Goal: Task Accomplishment & Management: Complete application form

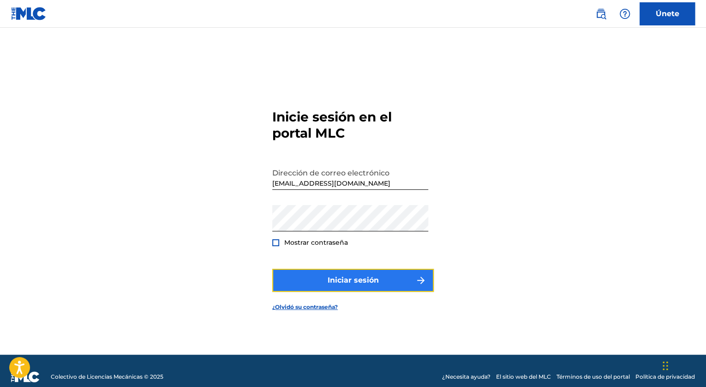
click at [372, 278] on font "Iniciar sesión" at bounding box center [353, 280] width 51 height 11
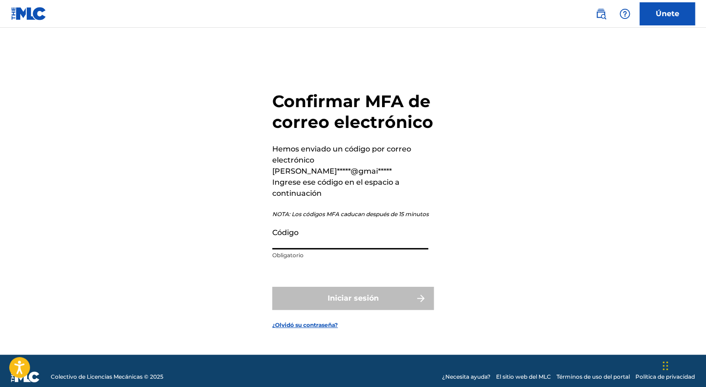
click at [327, 241] on input "Código" at bounding box center [350, 236] width 156 height 26
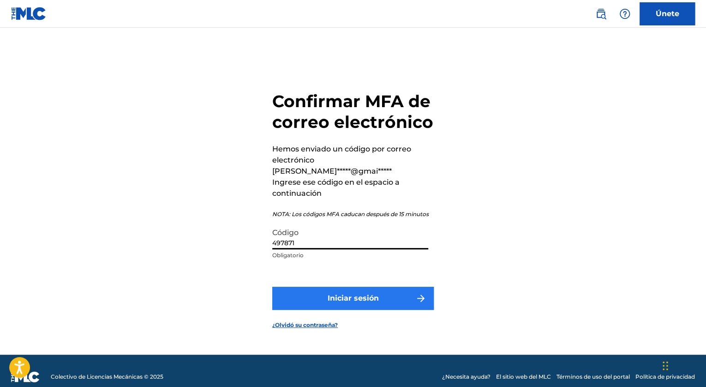
type input "497871"
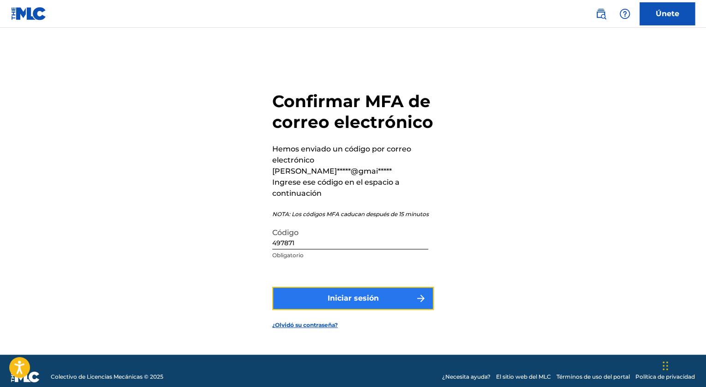
click at [329, 295] on font "Iniciar sesión" at bounding box center [353, 298] width 51 height 11
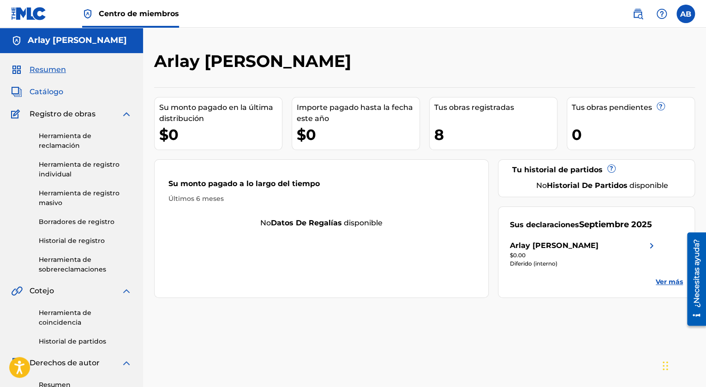
click at [61, 91] on span "Catálogo" at bounding box center [47, 91] width 34 height 11
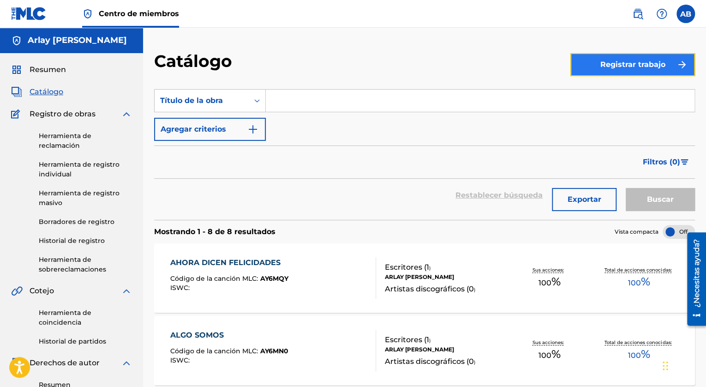
click at [620, 63] on font "Registrar trabajo" at bounding box center [633, 64] width 65 height 11
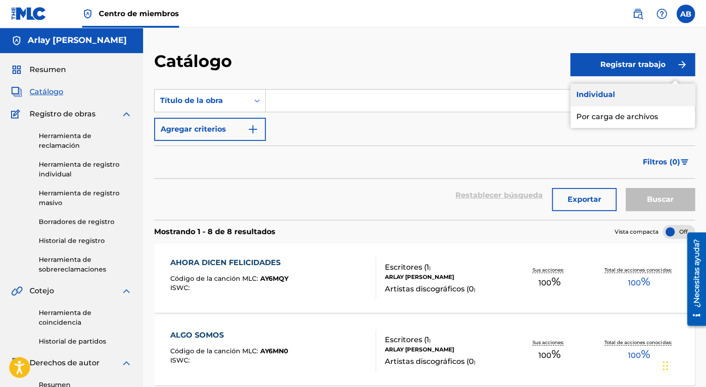
click at [618, 93] on link "Individual" at bounding box center [633, 95] width 125 height 22
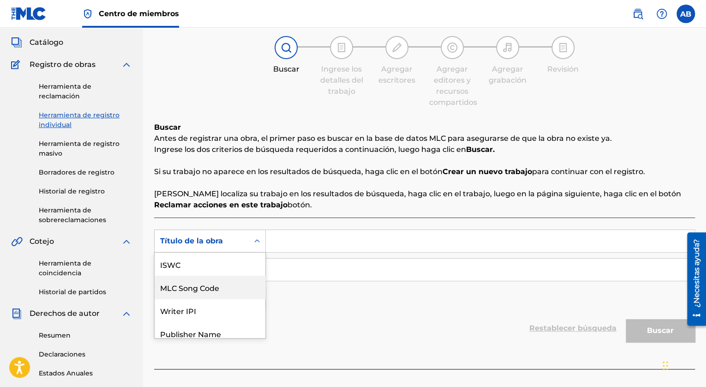
scroll to position [23, 0]
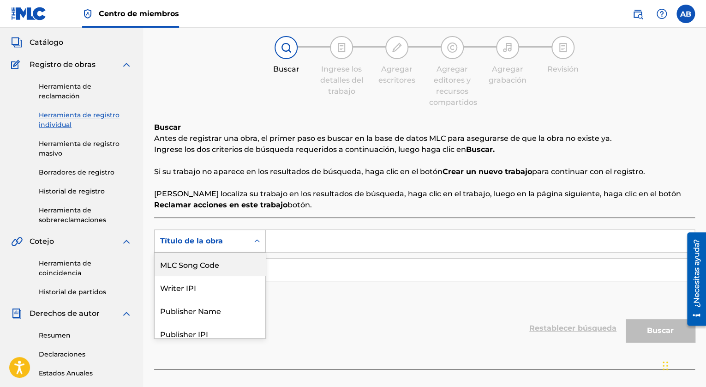
click at [252, 253] on div "7 results available. Use Up and Down to choose options, press Enter to select t…" at bounding box center [210, 240] width 112 height 23
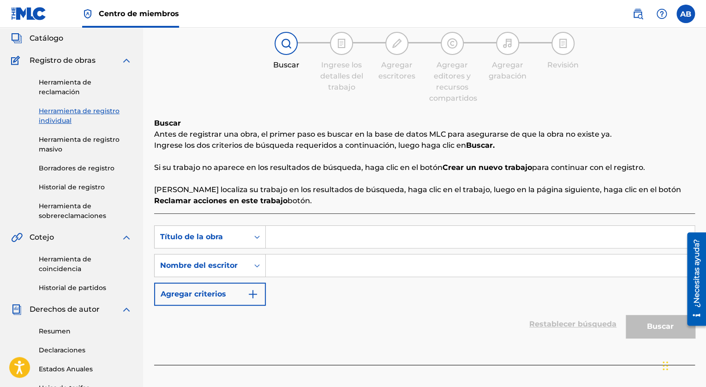
click at [298, 234] on input "Formulario de búsqueda" at bounding box center [480, 237] width 429 height 22
type input "Interesada en Mi"
click at [286, 262] on input "Formulario de búsqueda" at bounding box center [480, 265] width 429 height 22
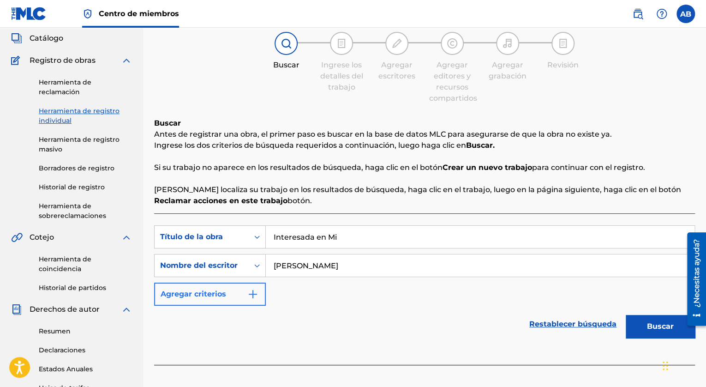
type input "[PERSON_NAME]"
click at [252, 291] on img "Formulario de búsqueda" at bounding box center [252, 294] width 11 height 11
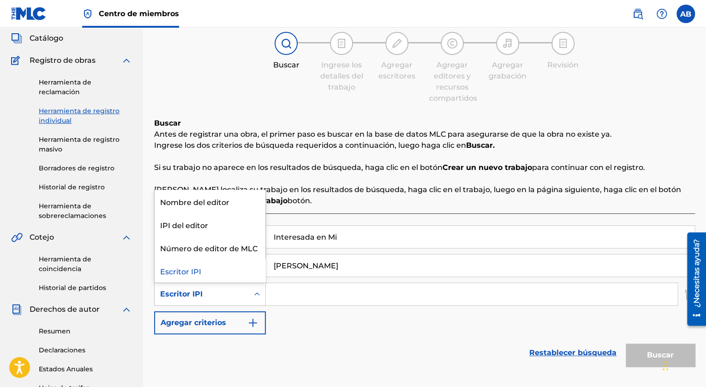
click at [255, 294] on icon "Formulario de búsqueda" at bounding box center [257, 293] width 6 height 3
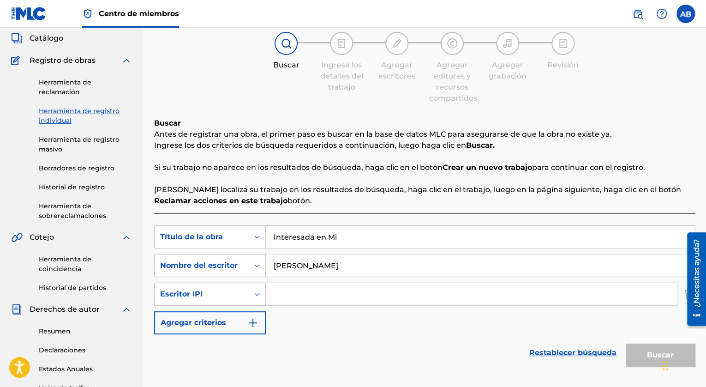
paste input "01239541450"
type input "01239541450"
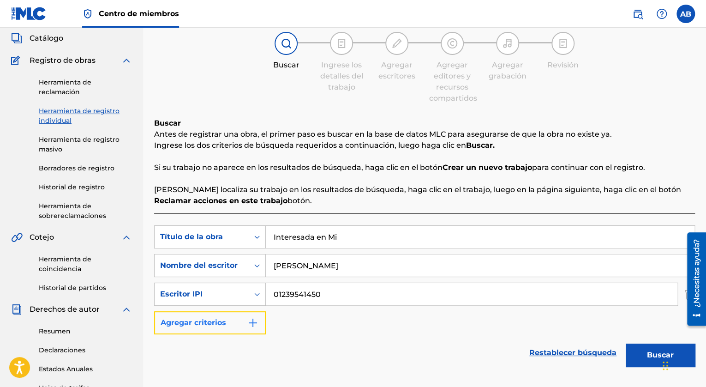
click at [249, 323] on img "Formulario de búsqueda" at bounding box center [252, 322] width 11 height 11
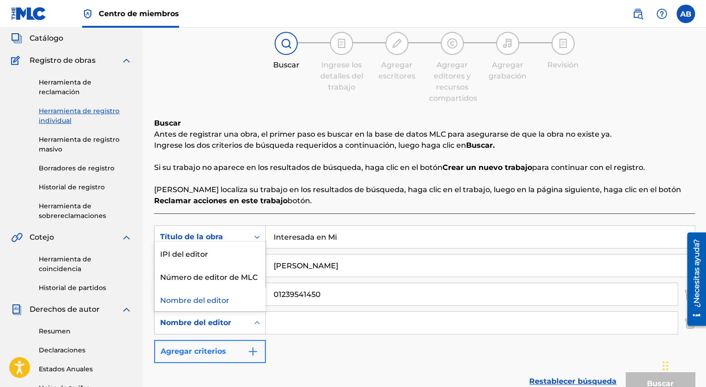
click at [249, 323] on div "Formulario de búsqueda" at bounding box center [257, 322] width 17 height 17
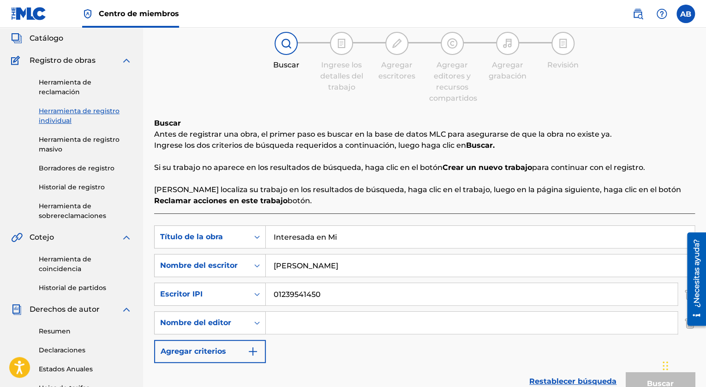
click at [332, 361] on div "SearchWithCriteria4e108e3d-a29f-4f68-893c-46c3bcfa83c0 Título de la obra Intere…" at bounding box center [424, 294] width 541 height 138
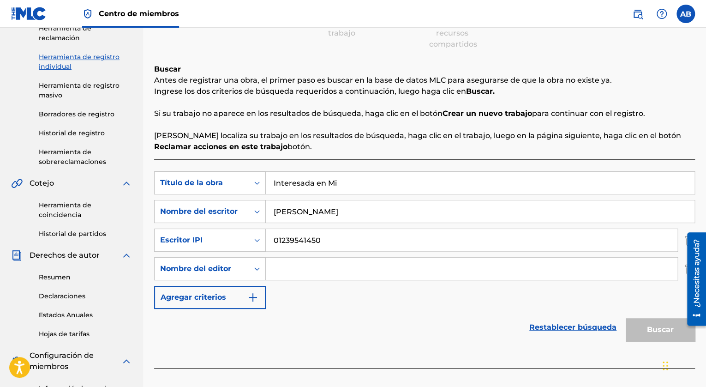
scroll to position [107, 0]
drag, startPoint x: 254, startPoint y: 271, endPoint x: 298, endPoint y: 290, distance: 48.1
click at [298, 290] on div "SearchWithCriteria4e108e3d-a29f-4f68-893c-46c3bcfa83c0 Título de la obra Intere…" at bounding box center [424, 241] width 541 height 138
click at [636, 330] on div "Buscar" at bounding box center [658, 327] width 74 height 37
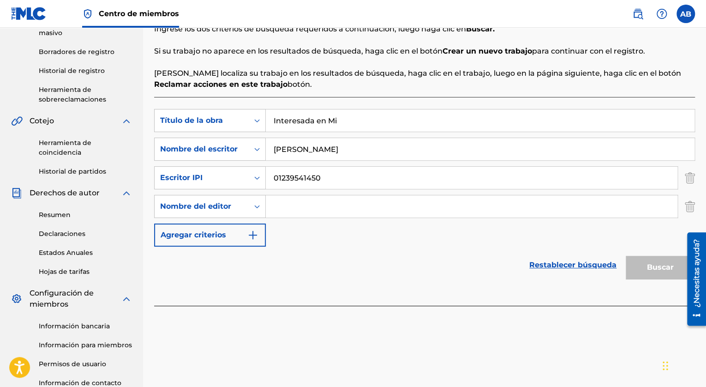
scroll to position [170, 0]
click at [689, 205] on img "Formulario de búsqueda" at bounding box center [690, 206] width 10 height 23
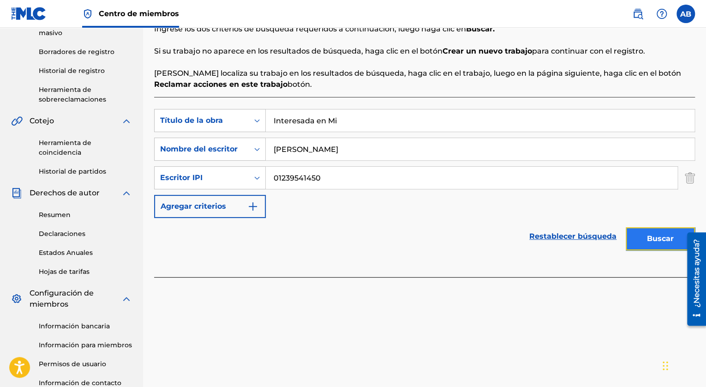
click at [651, 241] on button "Buscar" at bounding box center [660, 238] width 69 height 23
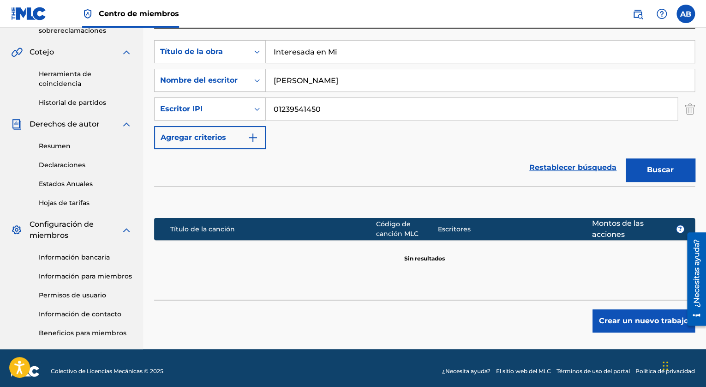
scroll to position [240, 0]
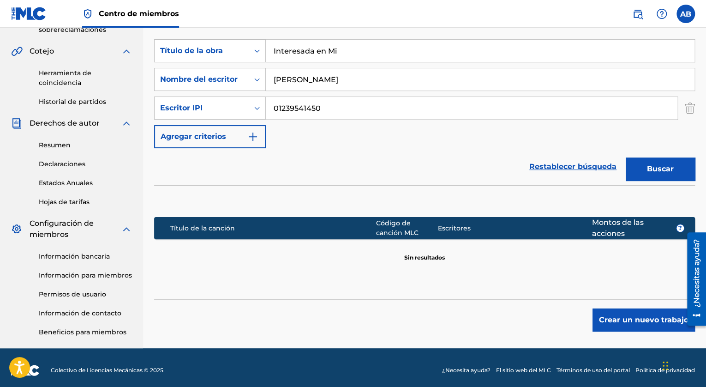
click at [416, 261] on p "Sin resultados" at bounding box center [424, 251] width 41 height 19
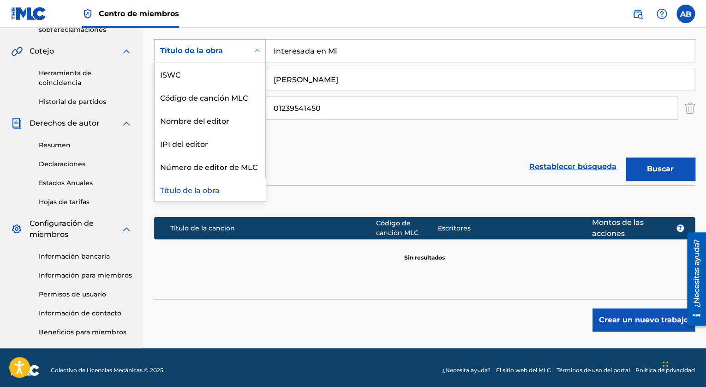
click at [257, 54] on icon "Formulario de búsqueda" at bounding box center [257, 50] width 9 height 9
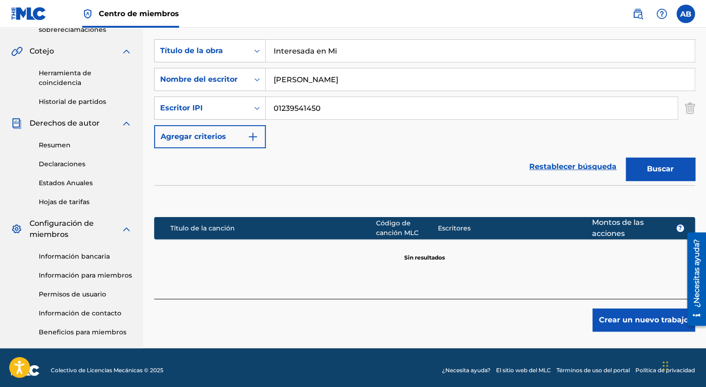
click at [319, 148] on div "Restablecer búsqueda Buscar" at bounding box center [424, 166] width 541 height 37
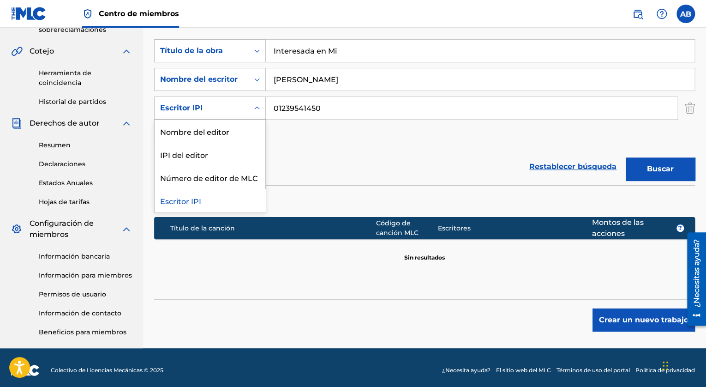
click at [257, 108] on icon "Formulario de búsqueda" at bounding box center [257, 107] width 9 height 9
click at [247, 79] on div "Nombre del escritor" at bounding box center [202, 80] width 94 height 18
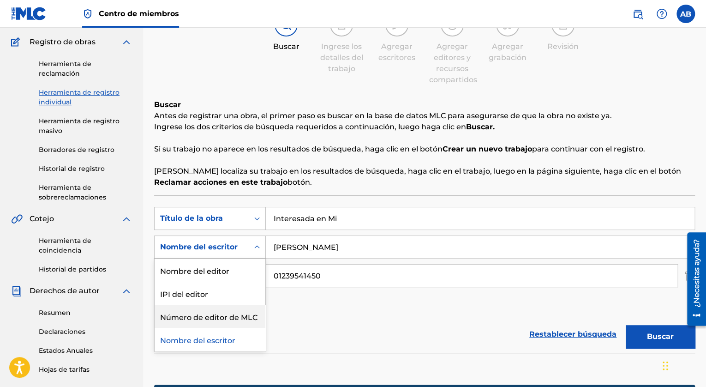
scroll to position [0, 0]
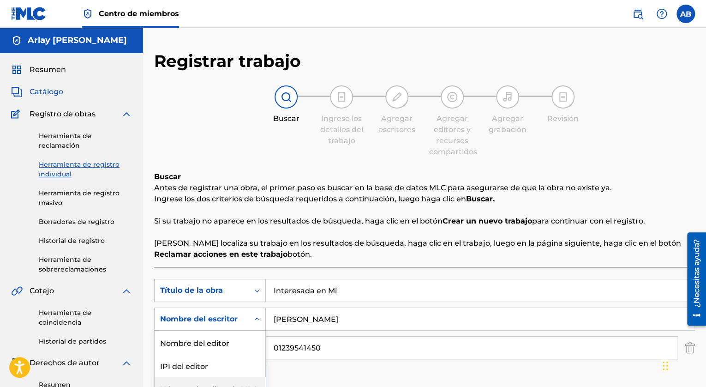
click at [45, 91] on span "Catálogo" at bounding box center [47, 91] width 34 height 11
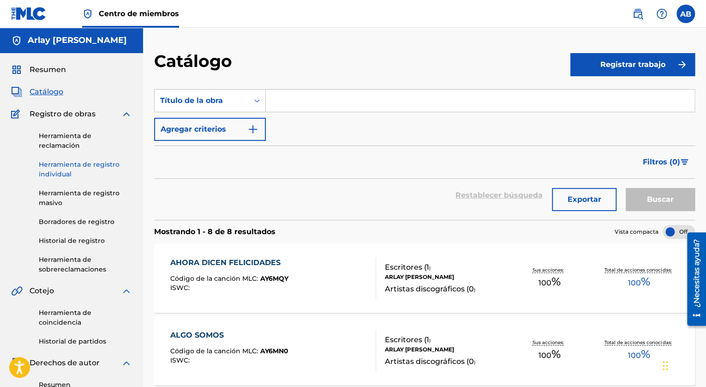
click at [90, 175] on link "Herramienta de registro individual" at bounding box center [85, 169] width 93 height 19
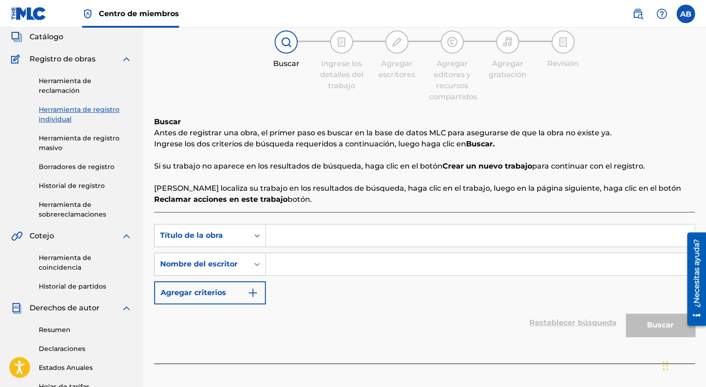
scroll to position [54, 0]
click at [304, 239] on input "Formulario de búsqueda" at bounding box center [480, 236] width 429 height 22
type input "Interesada en Mi"
click at [290, 271] on input "Formulario de búsqueda" at bounding box center [480, 264] width 429 height 22
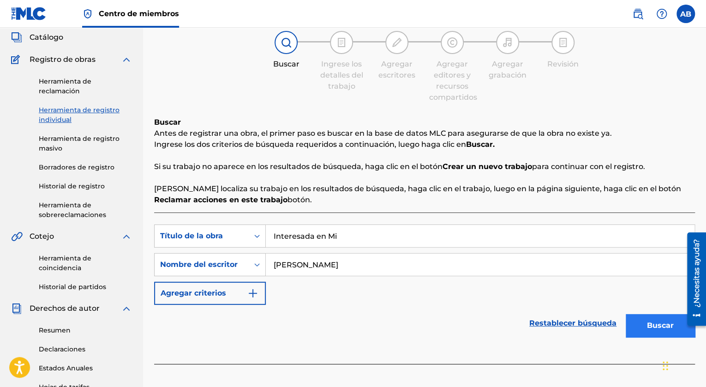
type input "[PERSON_NAME]"
click at [649, 320] on button "Buscar" at bounding box center [660, 325] width 69 height 23
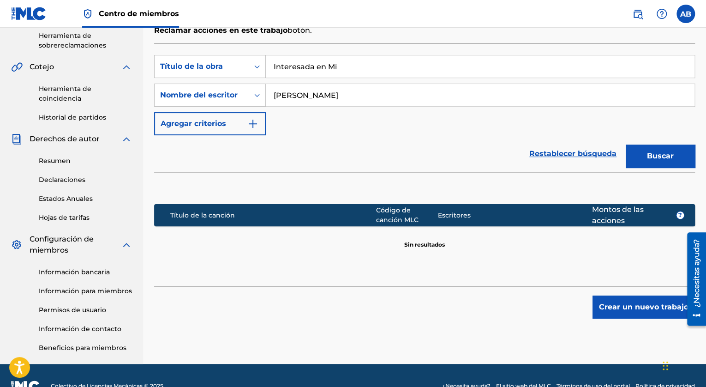
scroll to position [225, 0]
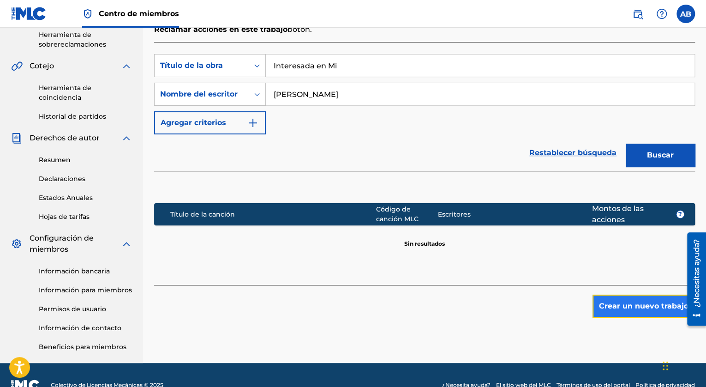
click at [659, 312] on button "Crear un nuevo trabajo" at bounding box center [644, 306] width 102 height 23
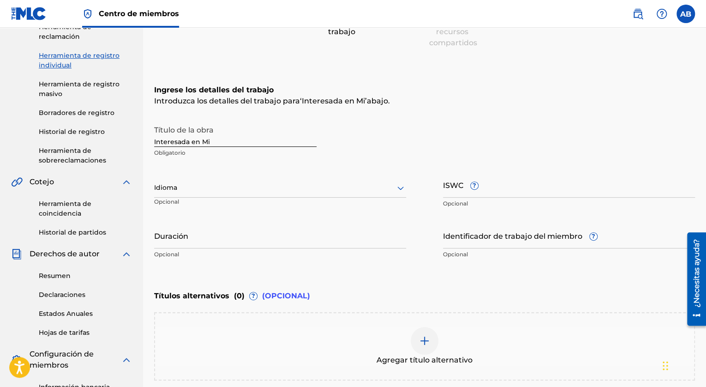
scroll to position [114, 0]
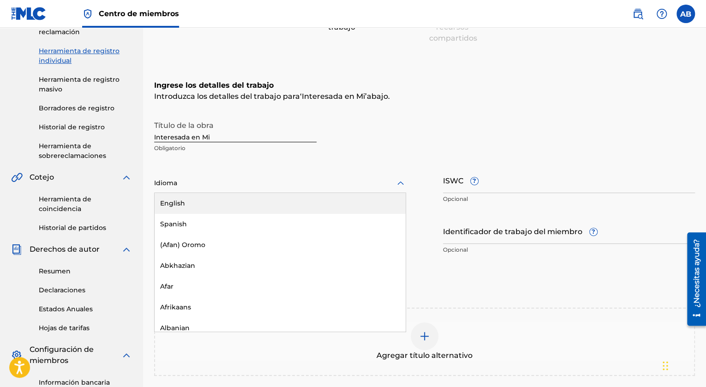
click at [395, 183] on icon at bounding box center [400, 183] width 11 height 11
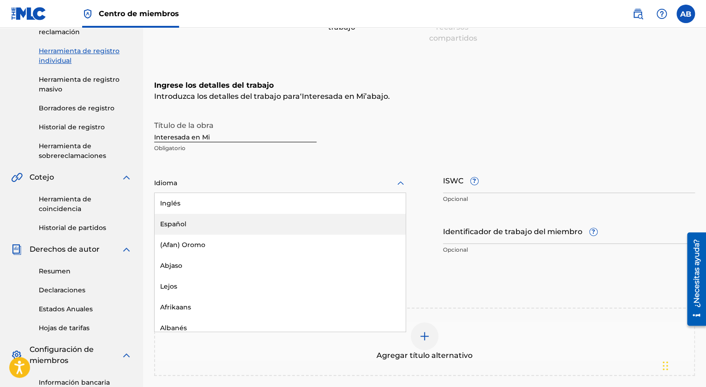
click at [280, 224] on div "Español" at bounding box center [280, 224] width 251 height 21
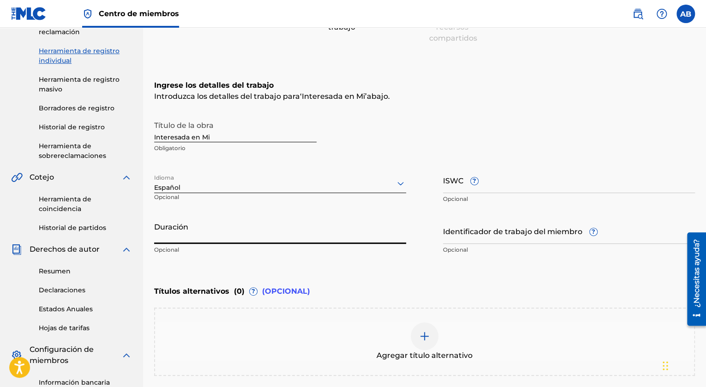
click at [282, 237] on input "Duración" at bounding box center [280, 230] width 252 height 26
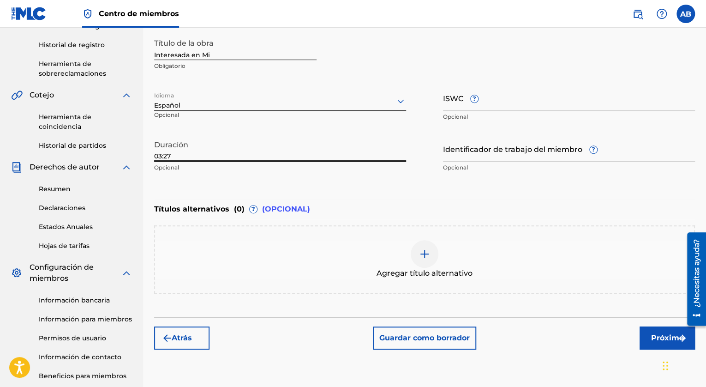
scroll to position [203, 0]
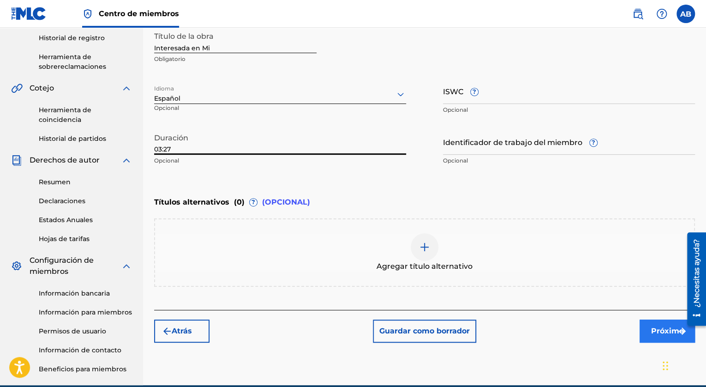
type input "03:27"
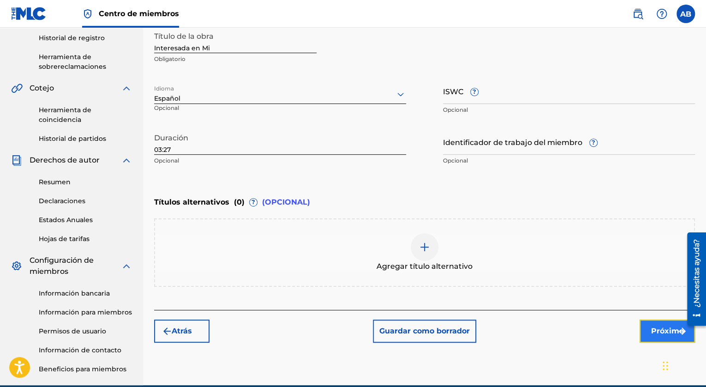
click at [663, 336] on button "Próximo" at bounding box center [667, 330] width 55 height 23
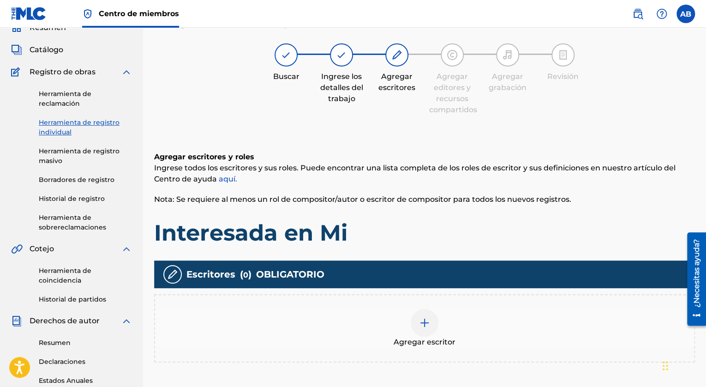
scroll to position [42, 0]
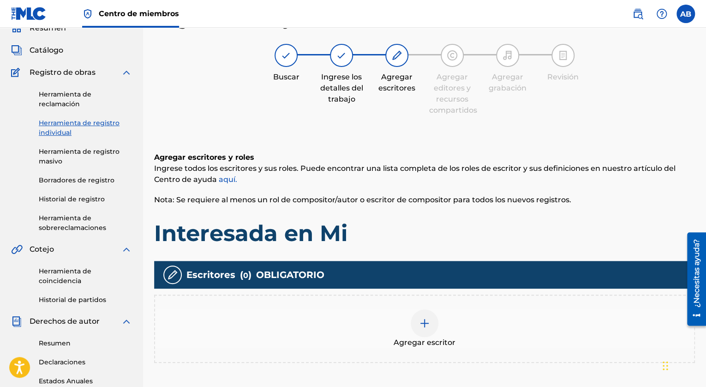
click at [481, 217] on div "[PERSON_NAME] escritores y roles [PERSON_NAME] todos los escritores y sus roles…" at bounding box center [424, 199] width 541 height 95
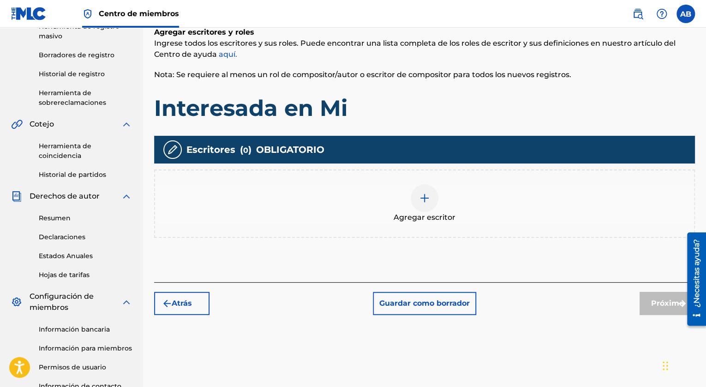
scroll to position [168, 0]
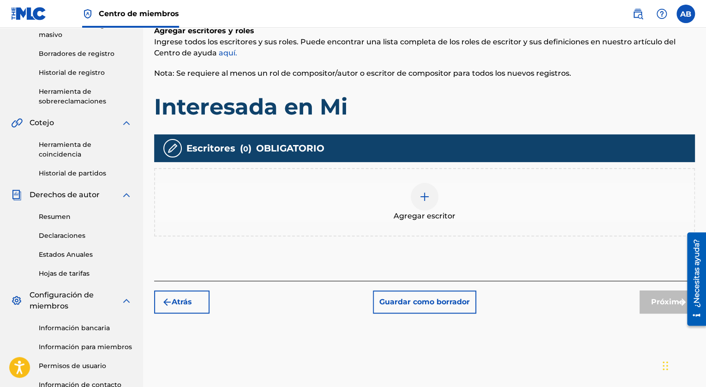
click at [426, 198] on img at bounding box center [424, 196] width 11 height 11
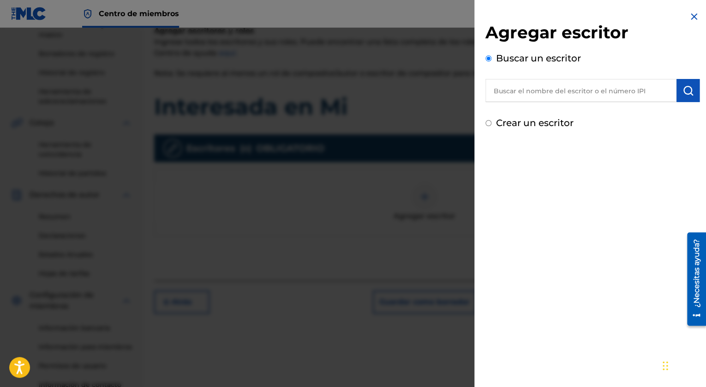
click at [521, 93] on input "text" at bounding box center [581, 90] width 191 height 23
paste input "01239541450"
type input "01239541450"
click at [687, 92] on img "submit" at bounding box center [688, 90] width 11 height 11
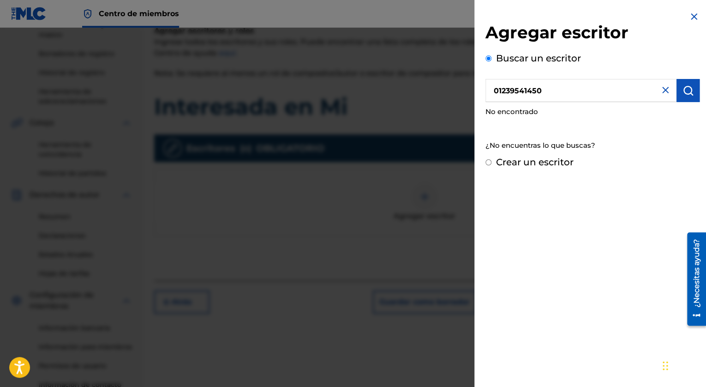
click at [489, 162] on input "Crear un escritor" at bounding box center [489, 162] width 6 height 6
radio input "false"
radio input "true"
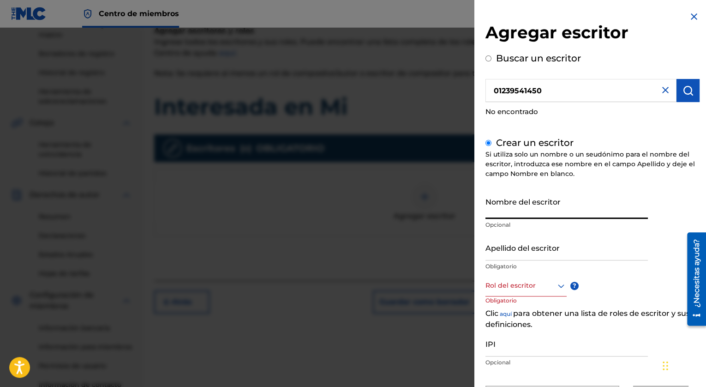
click at [550, 211] on input "Nombre del escritor" at bounding box center [567, 206] width 163 height 26
type input "Arlay"
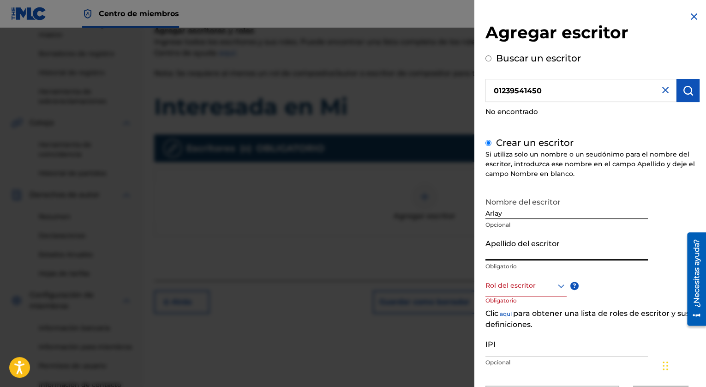
click at [530, 256] on input "Apellido del escritor" at bounding box center [567, 247] width 163 height 26
type input "[PERSON_NAME]"
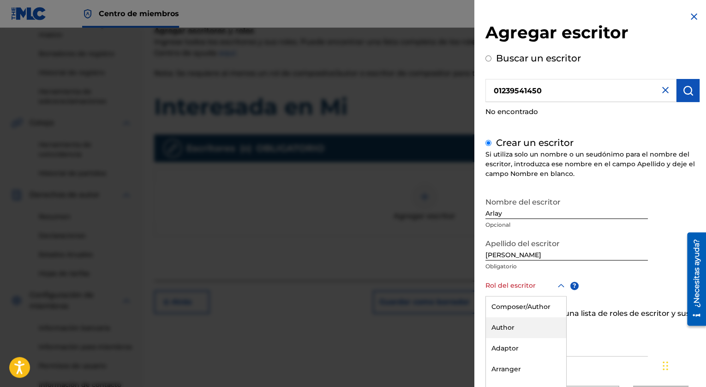
scroll to position [46, 0]
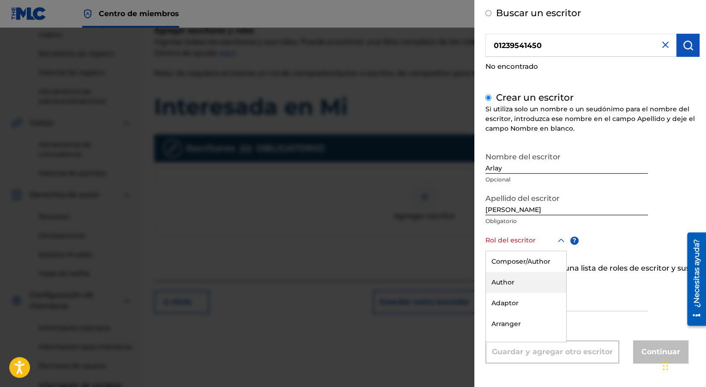
click at [558, 251] on div "8 results available. Use Arriba y Abajo para elegir opciones, presione Entrar p…" at bounding box center [526, 240] width 81 height 21
click at [530, 260] on div "Compositor/Autor" at bounding box center [526, 260] width 80 height 21
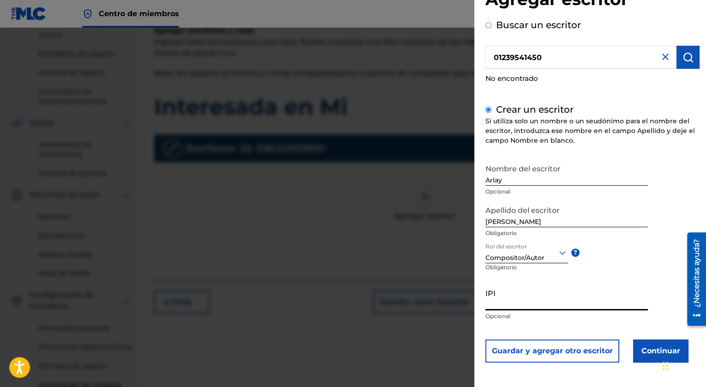
paste input "01239541450"
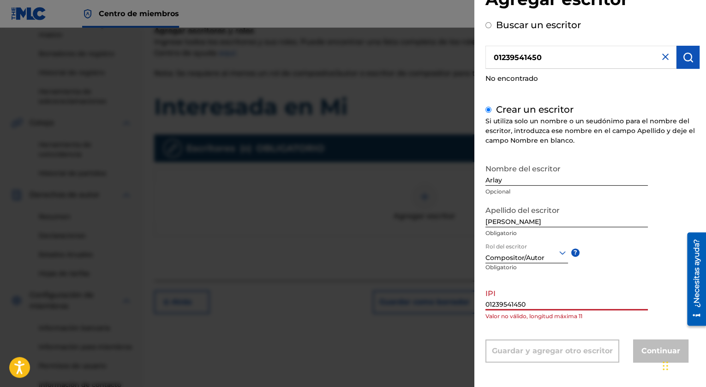
click at [556, 294] on input "01239541450" at bounding box center [567, 297] width 163 height 26
type input "0"
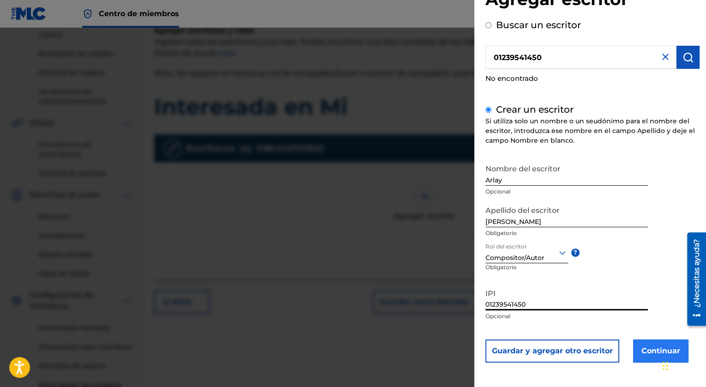
type input "01239541450"
click at [654, 349] on button "Continuar" at bounding box center [660, 350] width 55 height 23
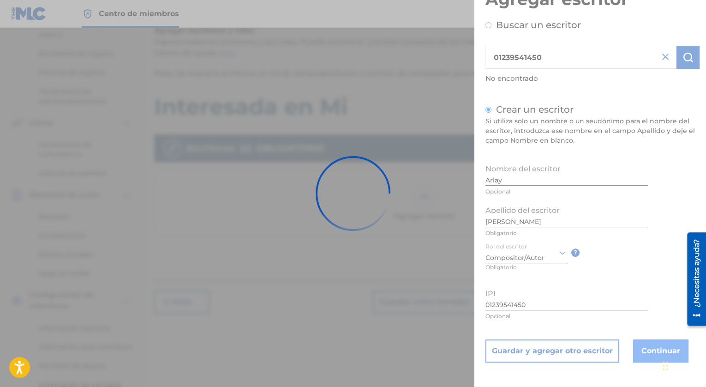
scroll to position [0, 0]
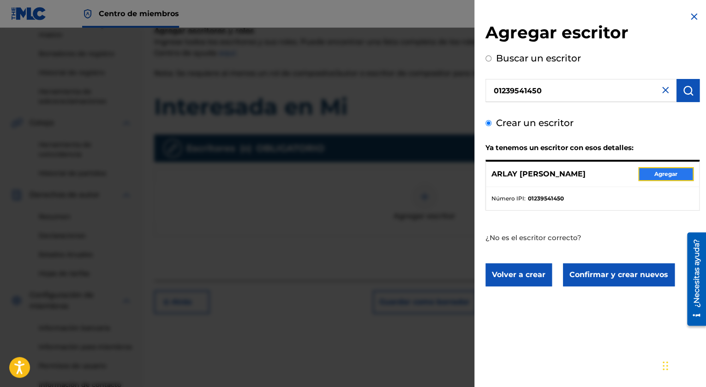
click at [659, 178] on button "Agregar" at bounding box center [666, 174] width 55 height 14
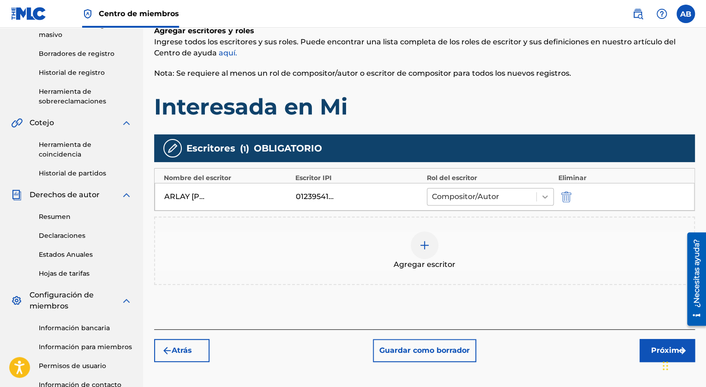
click at [543, 193] on icon at bounding box center [545, 196] width 9 height 9
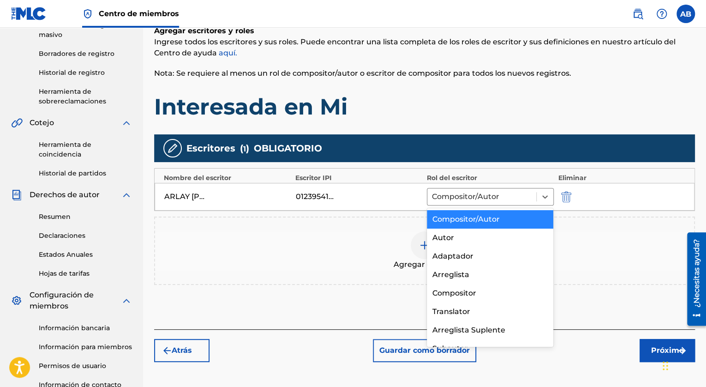
click at [599, 253] on div "Agregar escritor" at bounding box center [424, 250] width 539 height 39
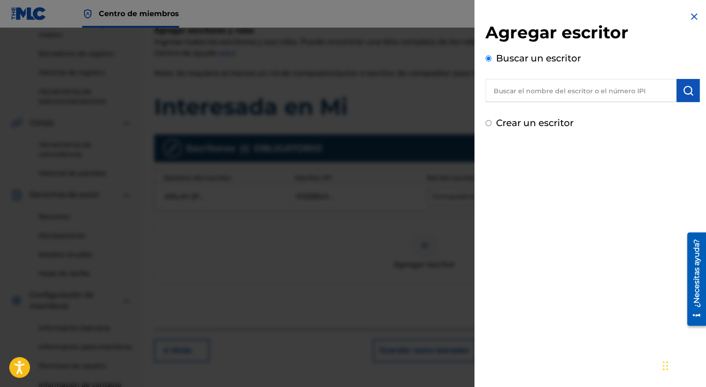
click at [437, 231] on div at bounding box center [353, 221] width 706 height 387
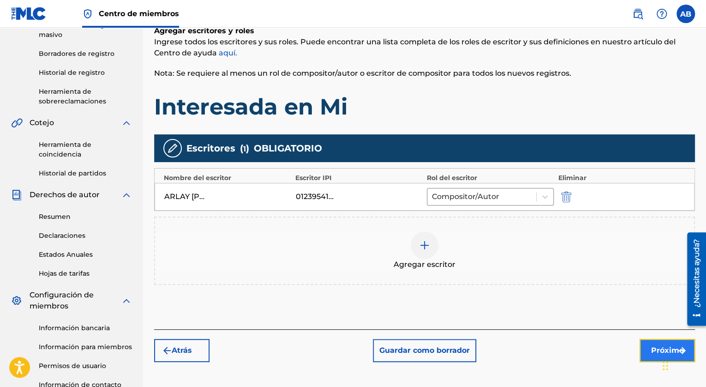
click at [658, 350] on font "Próximo" at bounding box center [667, 350] width 33 height 11
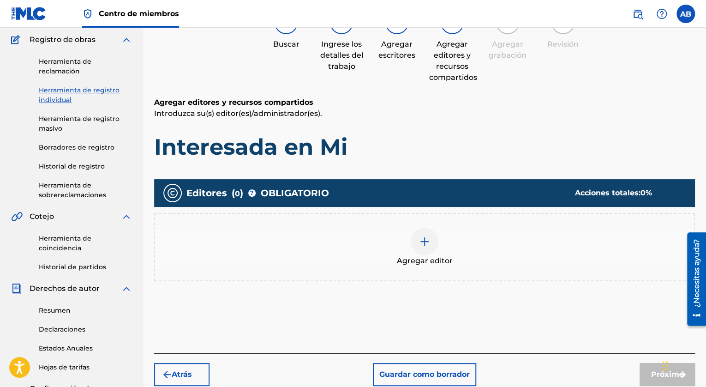
scroll to position [42, 0]
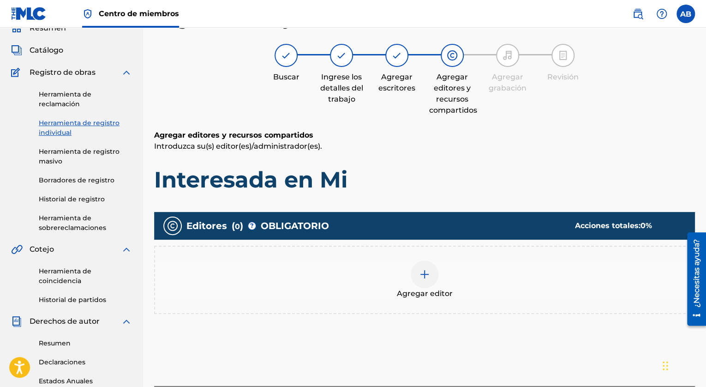
click at [424, 274] on img at bounding box center [424, 274] width 11 height 11
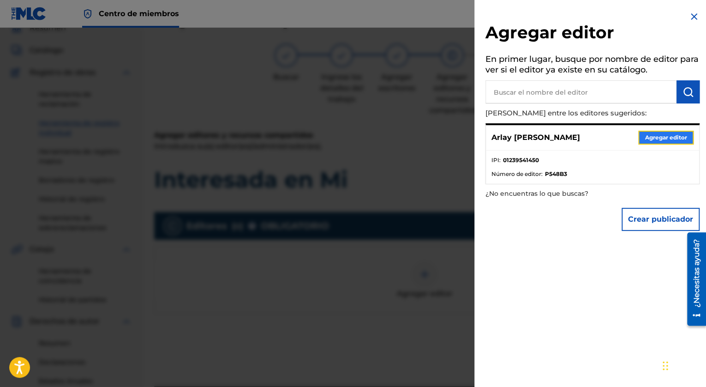
click at [663, 141] on button "Agregar editor" at bounding box center [666, 138] width 55 height 14
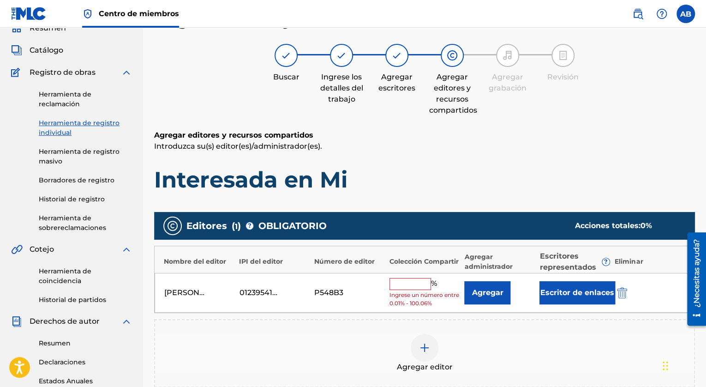
click at [408, 283] on input "text" at bounding box center [411, 284] width 42 height 12
type input "100"
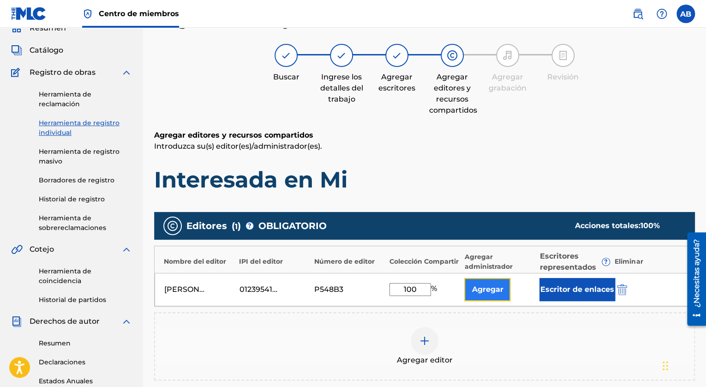
click at [484, 291] on button "Agregar" at bounding box center [487, 289] width 46 height 23
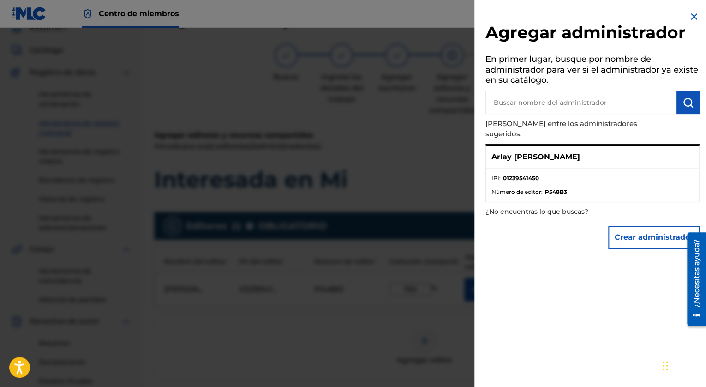
click at [542, 174] on li "IPI : 01239541450" at bounding box center [593, 181] width 202 height 14
click at [565, 151] on p "Arlay [PERSON_NAME]" at bounding box center [536, 156] width 89 height 11
click at [652, 227] on button "Crear administrador" at bounding box center [653, 237] width 91 height 23
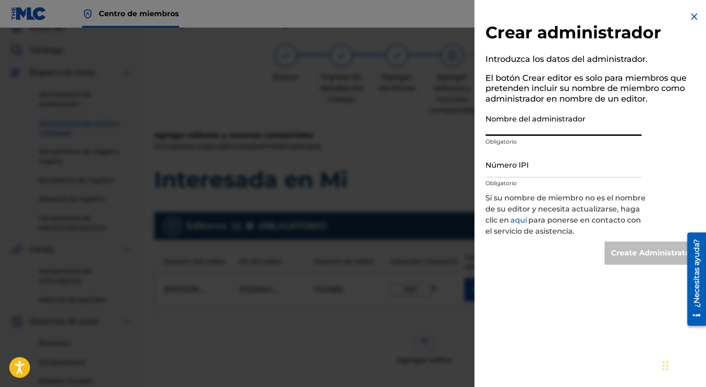
click at [553, 123] on input "Nombre del administrador" at bounding box center [564, 122] width 156 height 26
type input "[PERSON_NAME]"
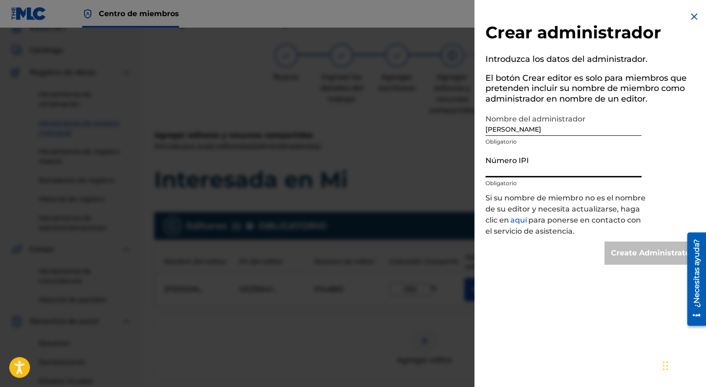
click at [534, 173] on input "Número IPI" at bounding box center [564, 164] width 156 height 26
type input "01239541450"
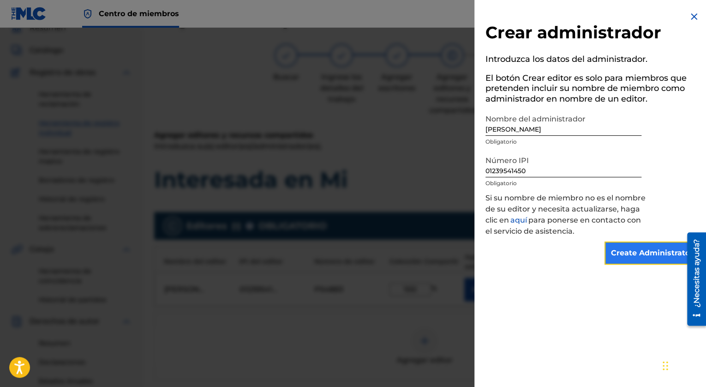
click at [650, 252] on input "Create Administrator" at bounding box center [652, 252] width 95 height 23
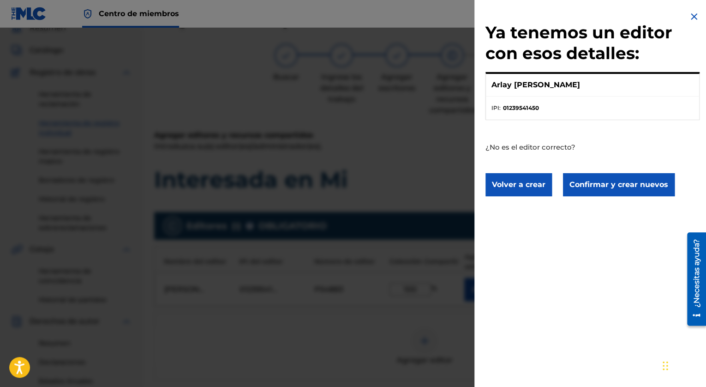
click at [691, 13] on img at bounding box center [694, 16] width 11 height 11
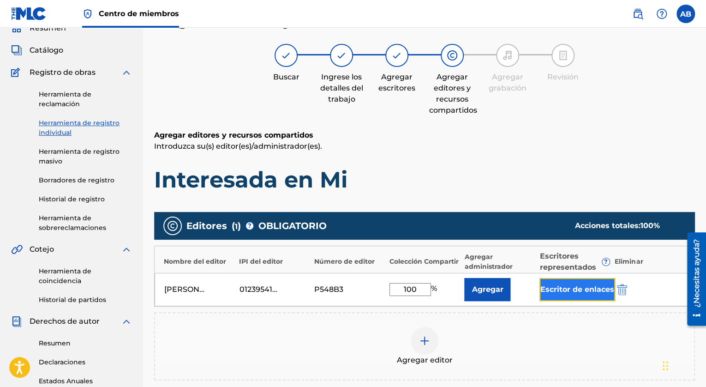
click at [584, 287] on button "Escritor de enlaces" at bounding box center [578, 289] width 76 height 23
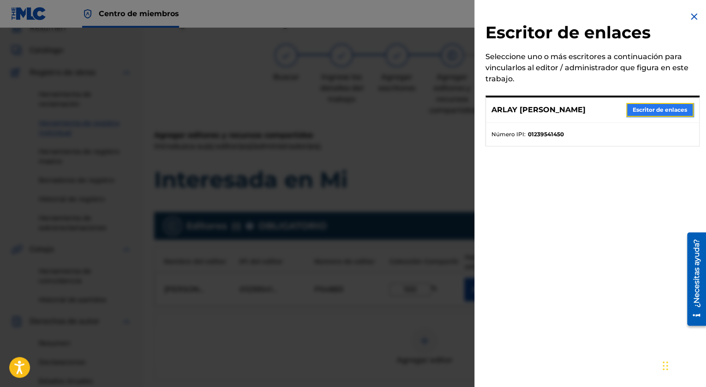
click at [651, 111] on button "Escritor de enlaces" at bounding box center [659, 110] width 67 height 14
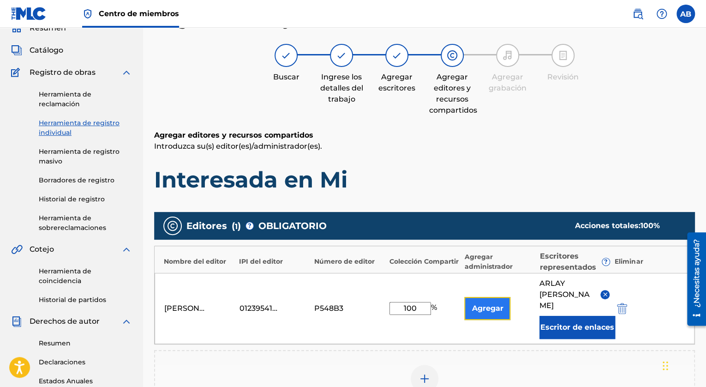
click at [494, 305] on button "Agregar" at bounding box center [487, 308] width 46 height 23
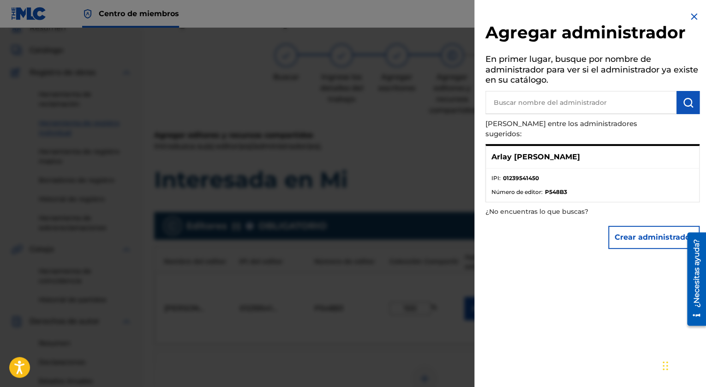
click at [634, 109] on input "text" at bounding box center [581, 102] width 191 height 23
type input "[PERSON_NAME]"
click at [687, 105] on img "submit" at bounding box center [688, 102] width 11 height 11
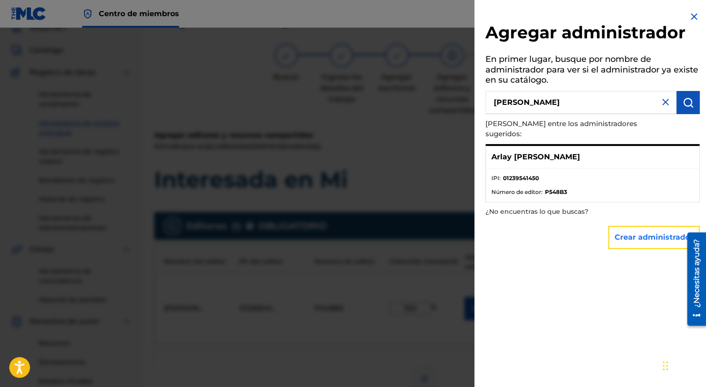
click at [656, 226] on button "Crear administrador" at bounding box center [653, 237] width 91 height 23
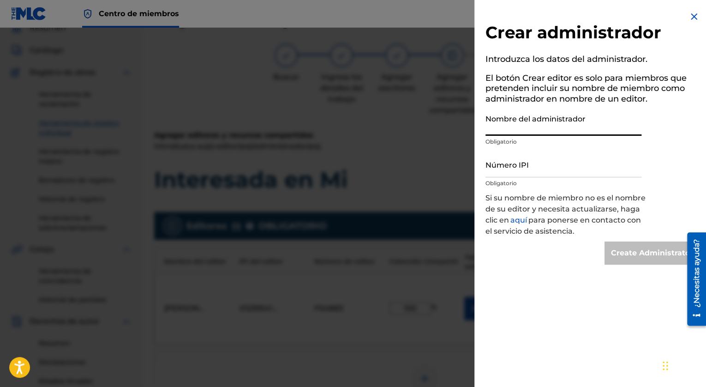
click at [583, 124] on input "Nombre del administrador" at bounding box center [564, 122] width 156 height 26
type input "[PERSON_NAME]"
type input "01239541450"
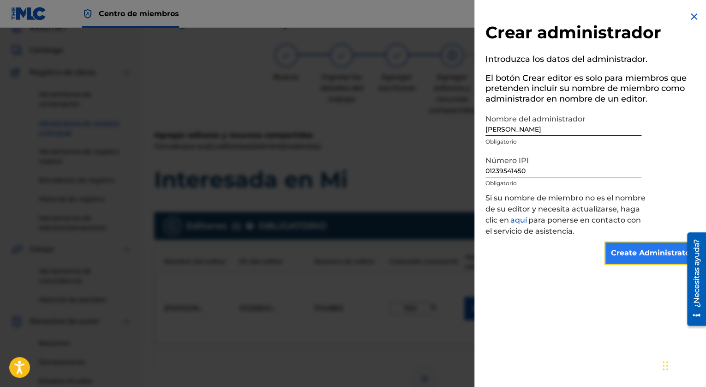
click at [638, 255] on input "Create Administrator" at bounding box center [652, 252] width 95 height 23
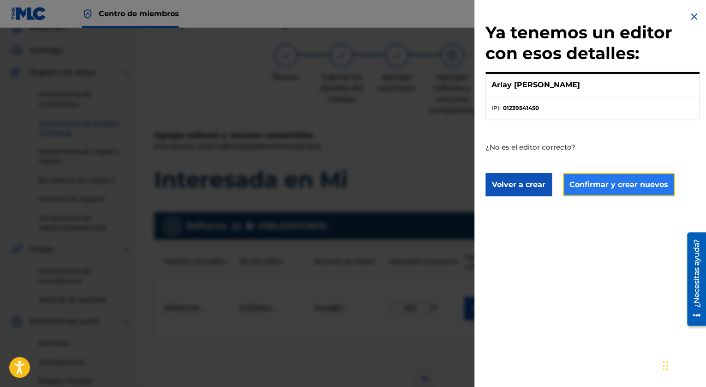
click at [609, 187] on button "Confirmar y crear nuevos" at bounding box center [619, 184] width 112 height 23
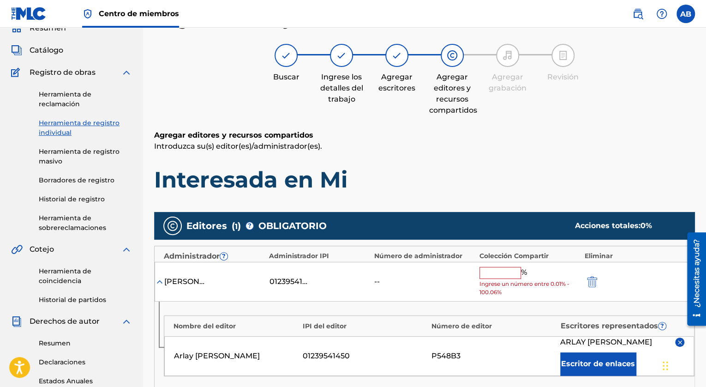
click at [505, 275] on input "text" at bounding box center [501, 273] width 42 height 12
type input "100"
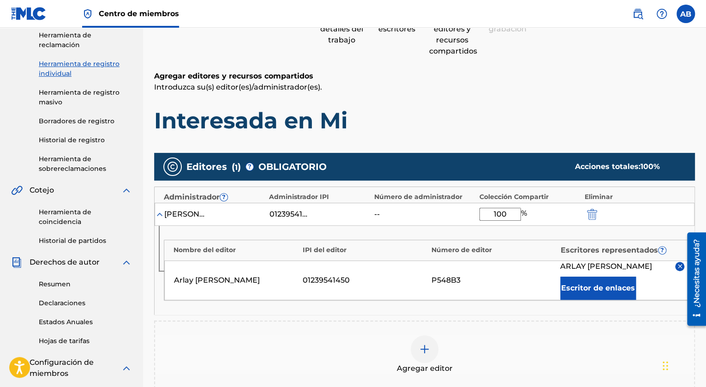
scroll to position [110, 0]
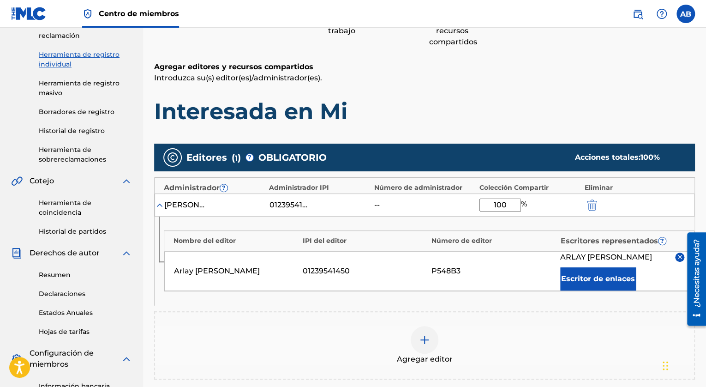
click at [566, 333] on div "Agregar editor" at bounding box center [424, 345] width 539 height 39
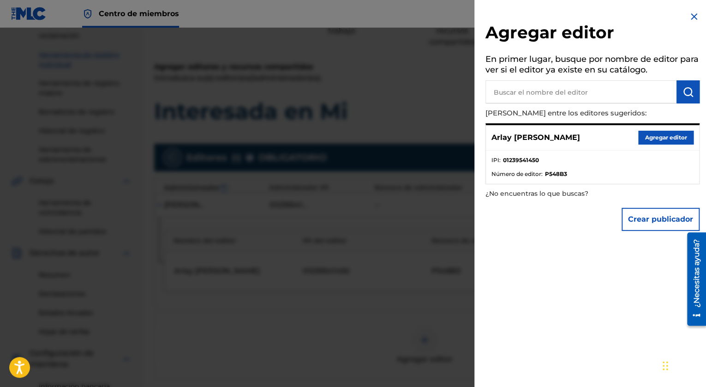
click at [432, 186] on div at bounding box center [353, 221] width 706 height 387
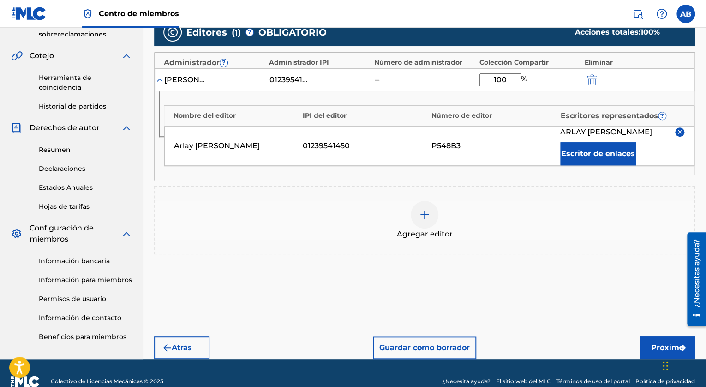
scroll to position [236, 0]
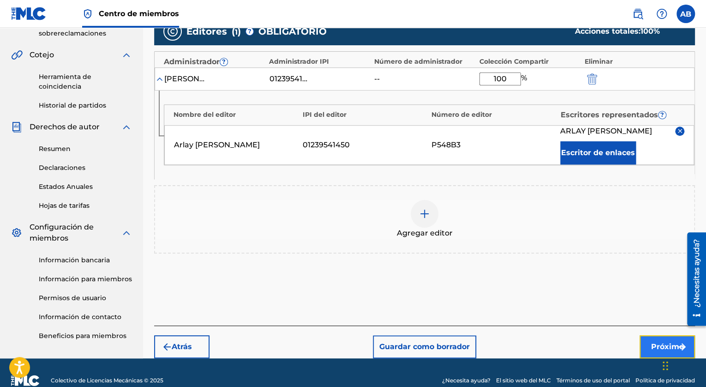
click at [652, 341] on font "Próximo" at bounding box center [667, 346] width 33 height 11
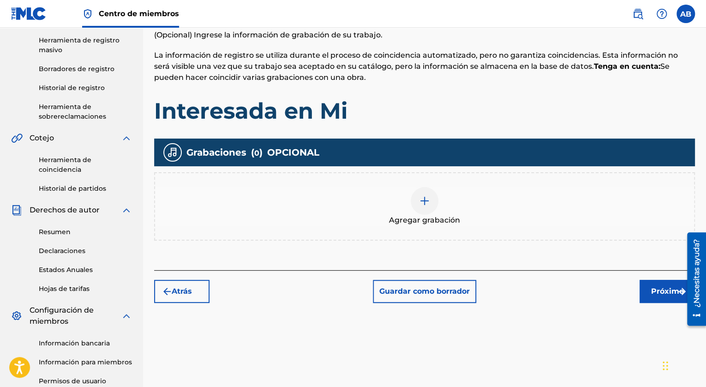
scroll to position [153, 0]
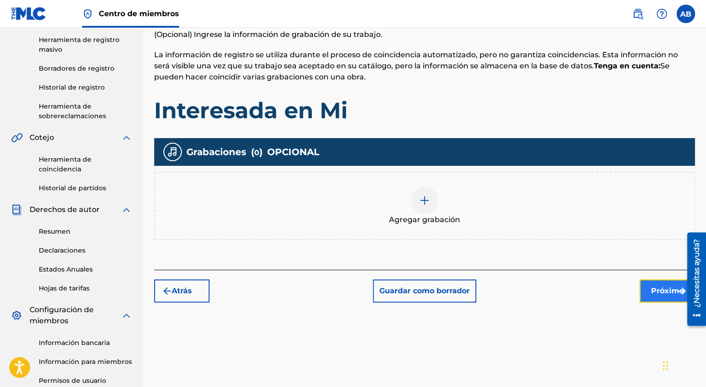
click at [651, 289] on button "Próximo" at bounding box center [667, 290] width 55 height 23
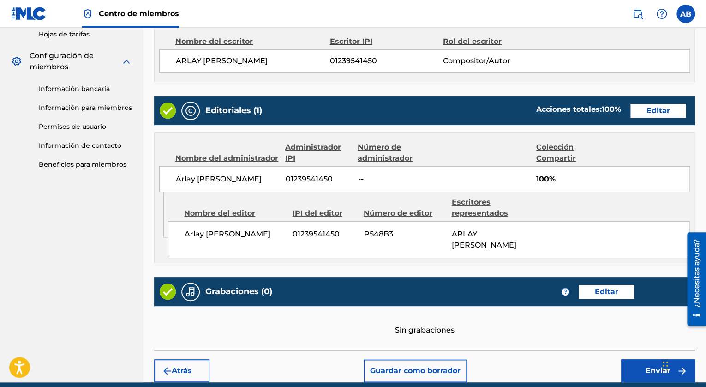
scroll to position [446, 0]
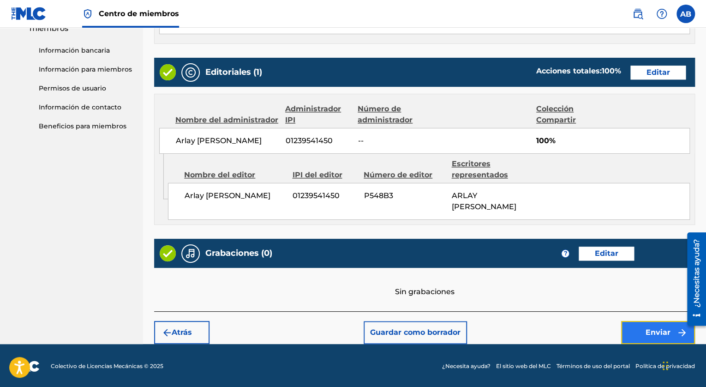
click at [654, 332] on font "Enviar" at bounding box center [658, 332] width 25 height 11
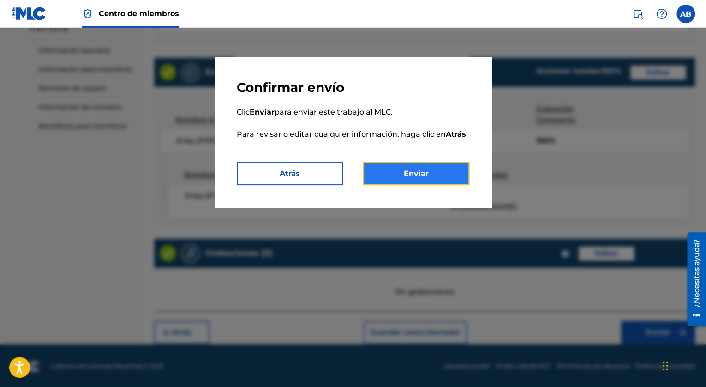
click at [430, 180] on button "Enviar" at bounding box center [416, 173] width 106 height 23
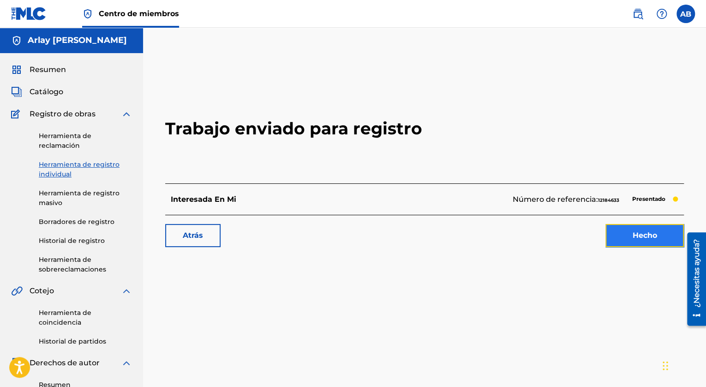
click at [628, 238] on link "Hecho" at bounding box center [645, 235] width 78 height 23
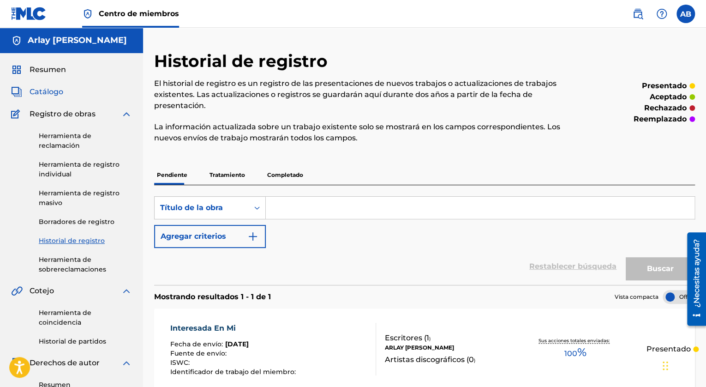
click at [55, 90] on span "Catálogo" at bounding box center [47, 91] width 34 height 11
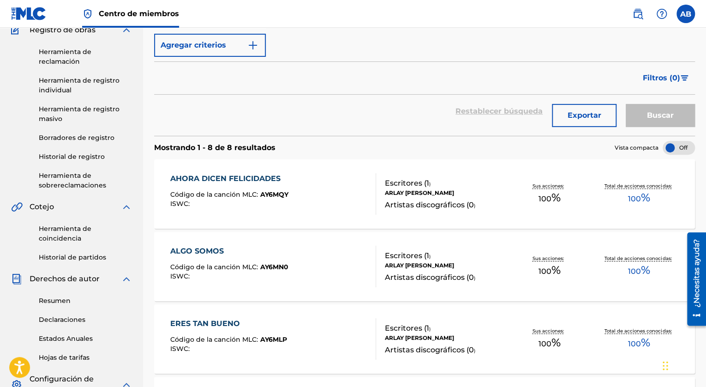
scroll to position [84, 0]
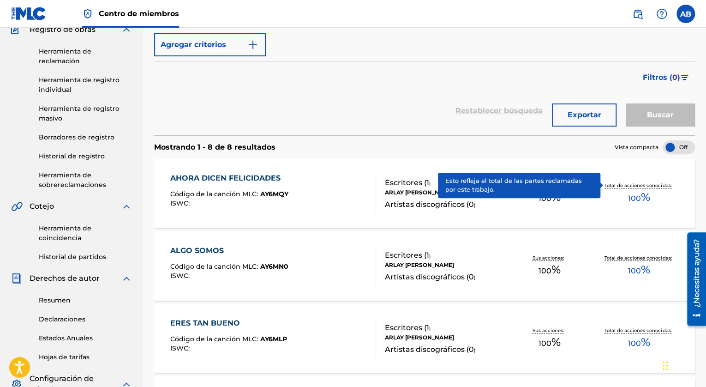
click at [623, 186] on p "Total de acciones conocidas:" at bounding box center [639, 185] width 69 height 7
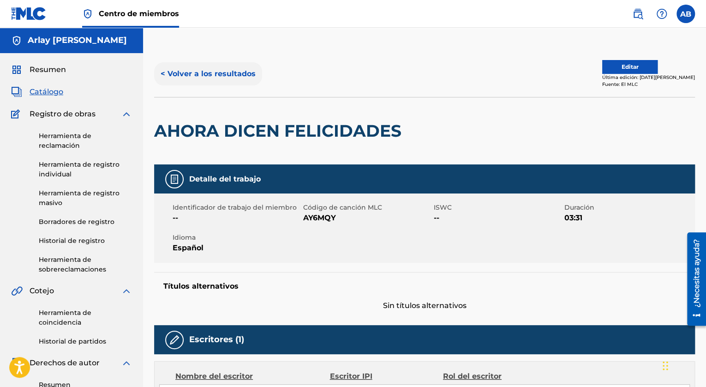
click at [165, 75] on button "< Volver a los resultados" at bounding box center [208, 73] width 108 height 23
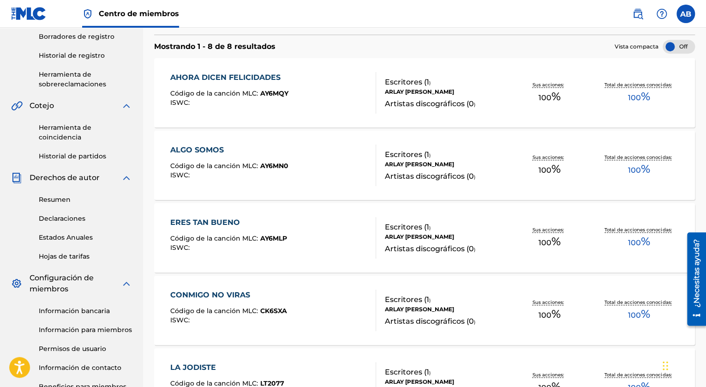
scroll to position [187, 0]
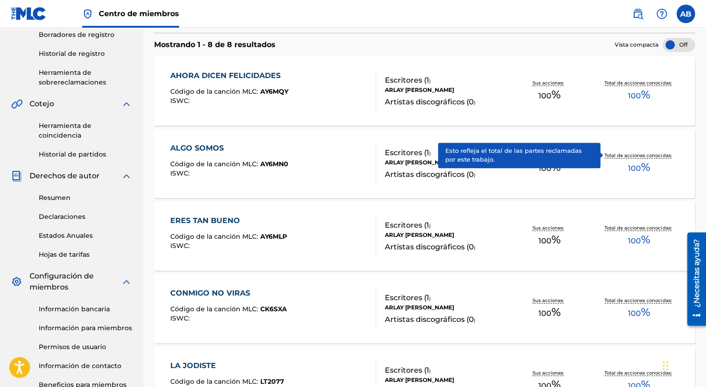
click at [630, 155] on p "Total de acciones conocidas:" at bounding box center [639, 155] width 69 height 7
